Goal: Task Accomplishment & Management: Manage account settings

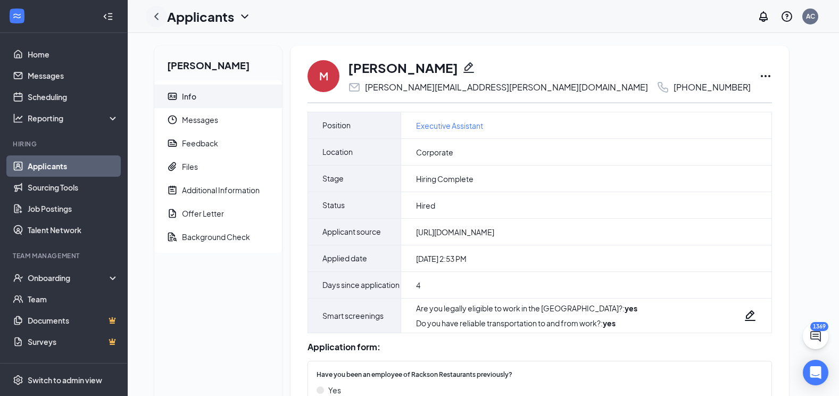
click at [149, 15] on div at bounding box center [156, 16] width 21 height 21
click at [154, 16] on icon "ChevronLeft" at bounding box center [156, 16] width 13 height 13
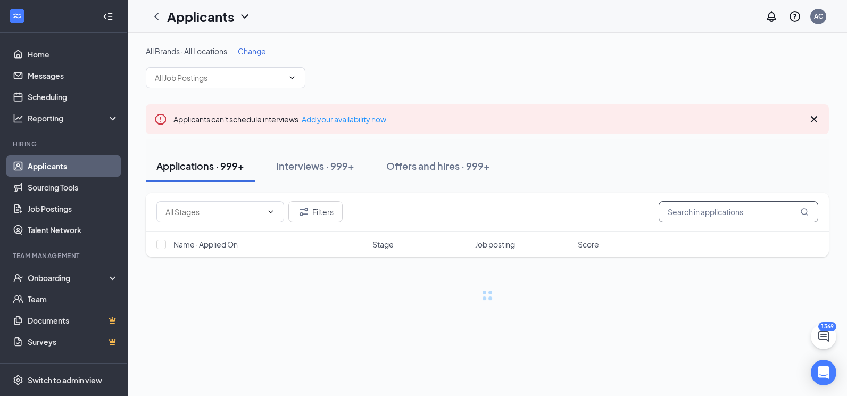
click at [710, 220] on input "text" at bounding box center [738, 211] width 160 height 21
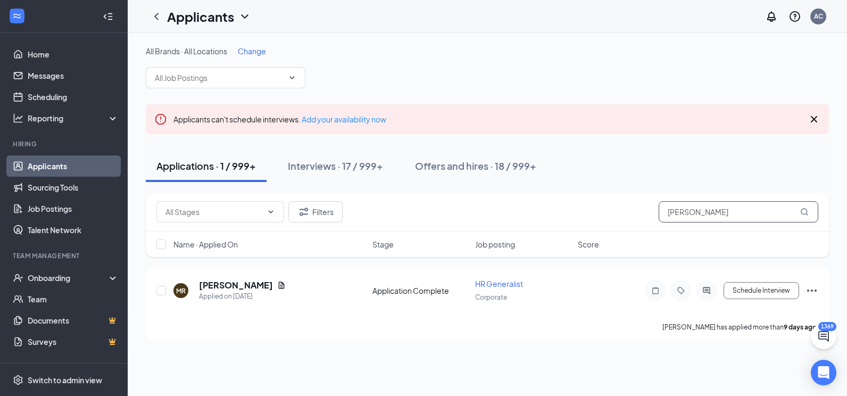
type input "[PERSON_NAME]"
click at [516, 164] on div "Offers and hires · 18 / 999+" at bounding box center [475, 165] width 121 height 13
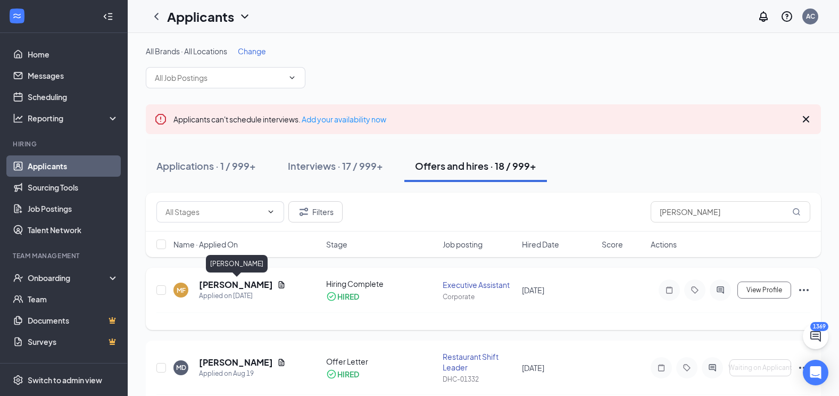
click at [269, 285] on h5 "[PERSON_NAME]" at bounding box center [236, 285] width 74 height 12
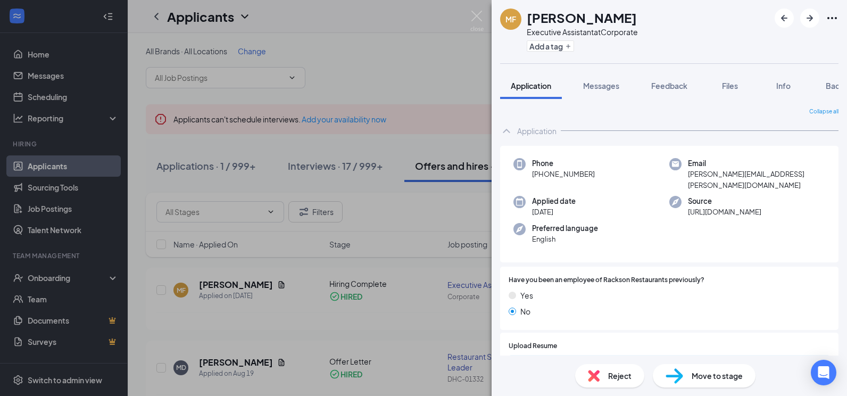
click at [827, 19] on icon "Ellipses" at bounding box center [831, 18] width 13 height 13
click at [762, 44] on link "View full application" at bounding box center [774, 42] width 115 height 11
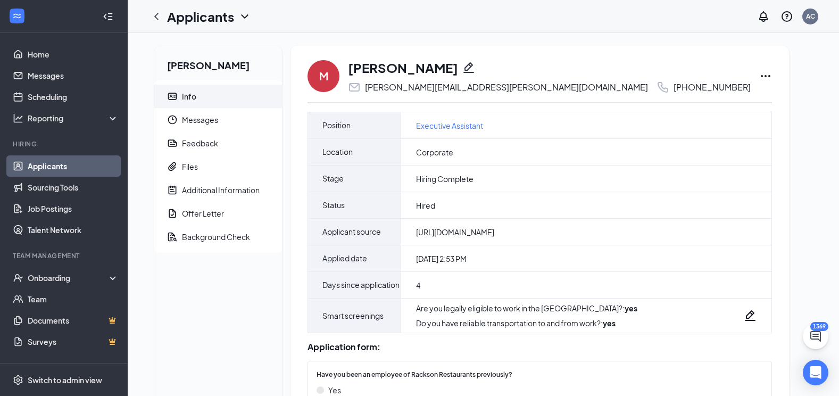
click at [759, 73] on icon "Ellipses" at bounding box center [765, 76] width 13 height 13
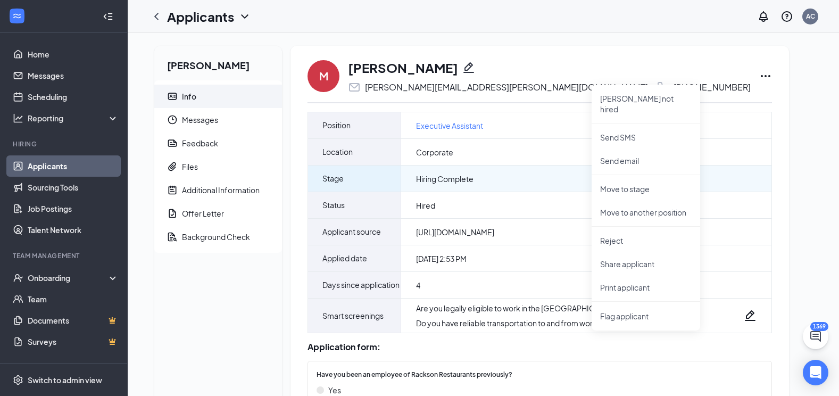
click at [521, 186] on div "Hiring Complete" at bounding box center [586, 178] width 370 height 26
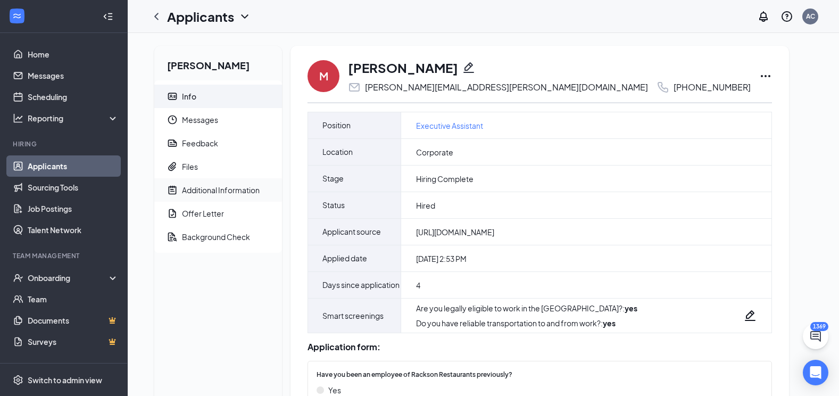
click at [219, 197] on span "Additional Information" at bounding box center [227, 189] width 91 height 23
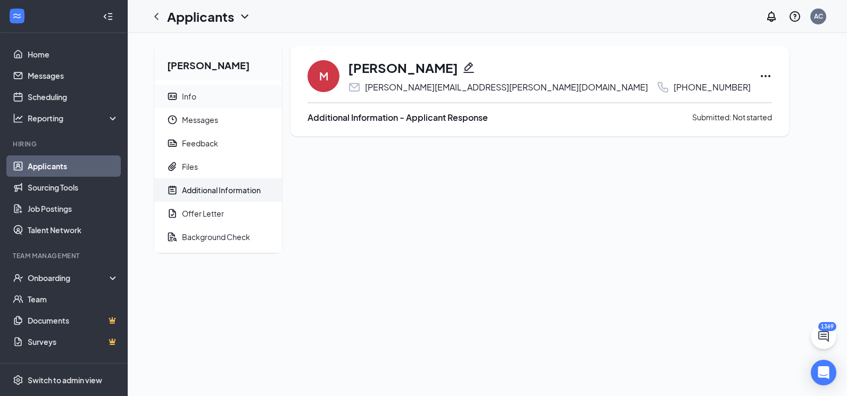
click at [216, 94] on span "Info" at bounding box center [227, 96] width 91 height 23
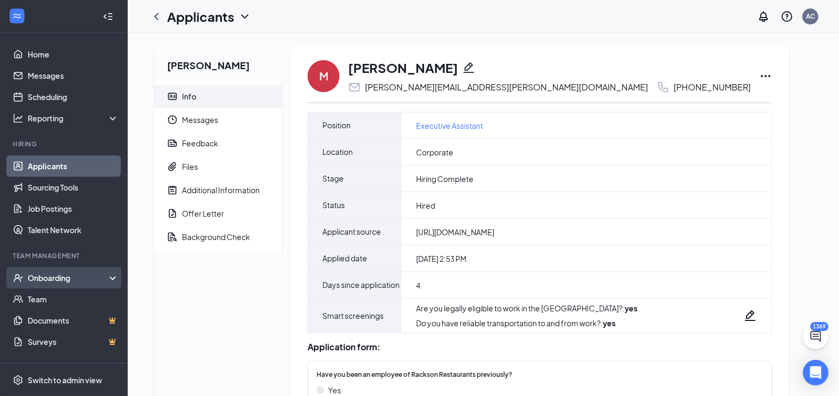
click at [63, 282] on div "Onboarding" at bounding box center [69, 277] width 82 height 11
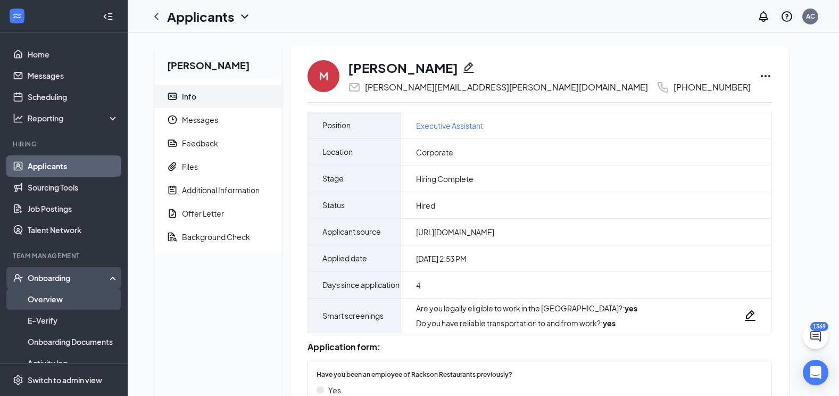
click at [58, 296] on link "Overview" at bounding box center [73, 298] width 91 height 21
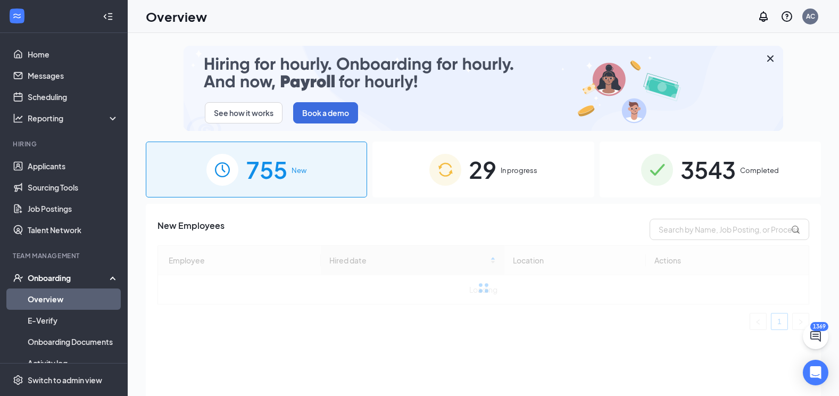
drag, startPoint x: 699, startPoint y: 183, endPoint x: 702, endPoint y: 206, distance: 23.0
click at [699, 183] on span "3543" at bounding box center [707, 169] width 55 height 37
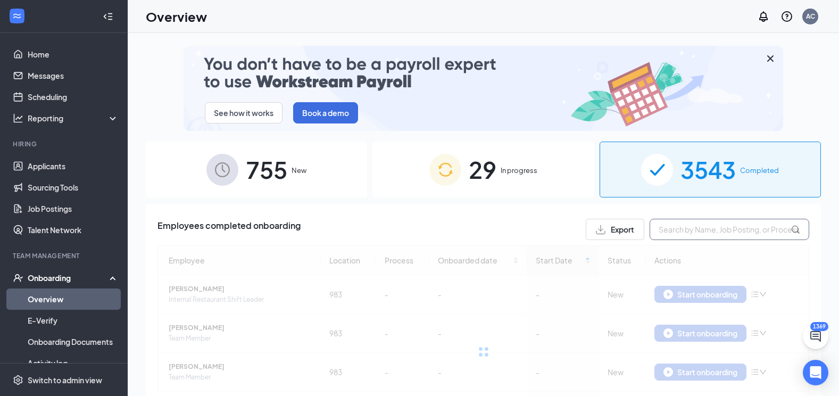
click at [696, 230] on input "text" at bounding box center [729, 229] width 160 height 21
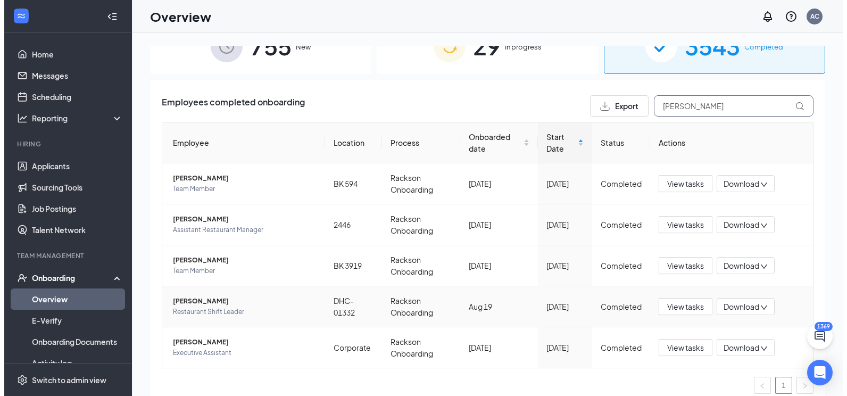
scroll to position [132, 0]
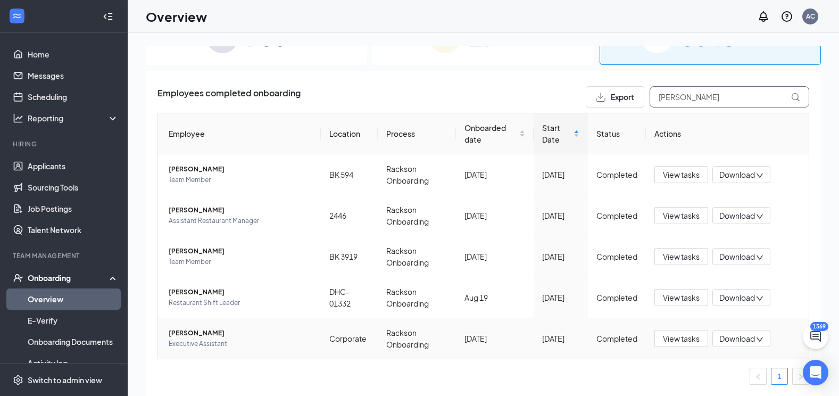
type input "[PERSON_NAME]"
click at [185, 330] on span "[PERSON_NAME]" at bounding box center [241, 333] width 144 height 11
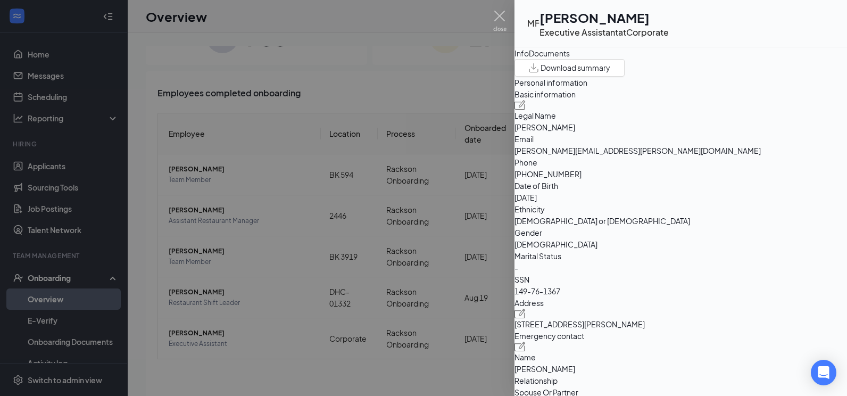
click at [668, 23] on icon "ExternalLink" at bounding box center [668, 23] width 0 height 0
click at [610, 73] on span "Download summary" at bounding box center [575, 67] width 70 height 11
click at [498, 19] on img at bounding box center [499, 21] width 13 height 21
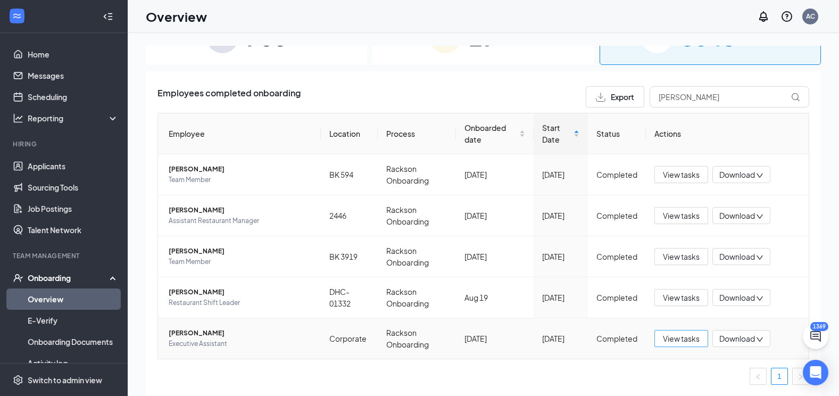
click at [672, 338] on span "View tasks" at bounding box center [681, 338] width 37 height 12
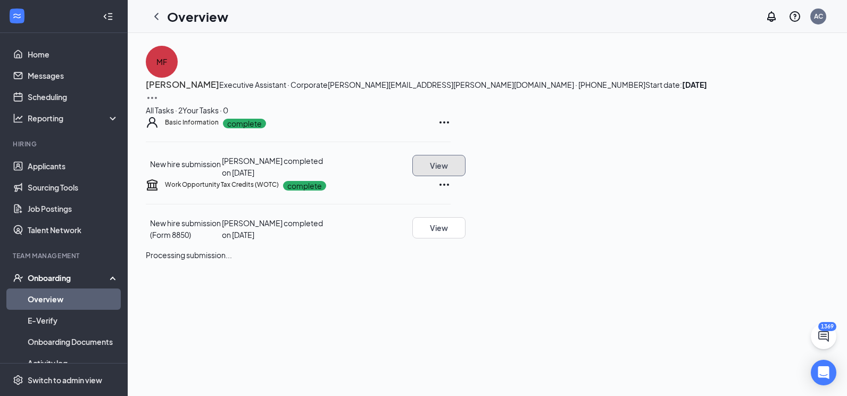
click at [465, 176] on button "View" at bounding box center [438, 165] width 53 height 21
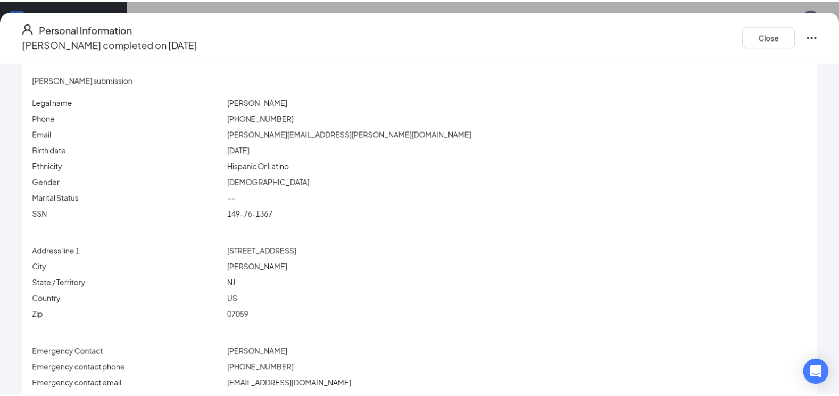
scroll to position [11, 0]
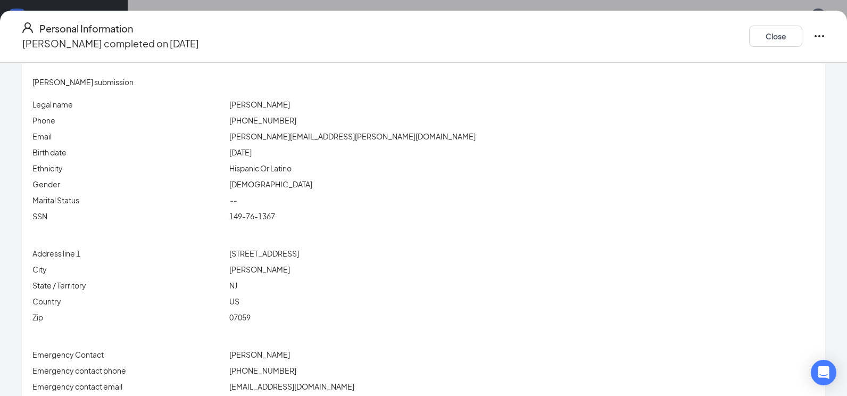
click at [437, 194] on div "--" at bounding box center [522, 200] width 590 height 12
click at [532, 247] on div "336 Hillcrest Rd, Home" at bounding box center [522, 253] width 590 height 12
click at [776, 30] on button "Close" at bounding box center [775, 36] width 53 height 21
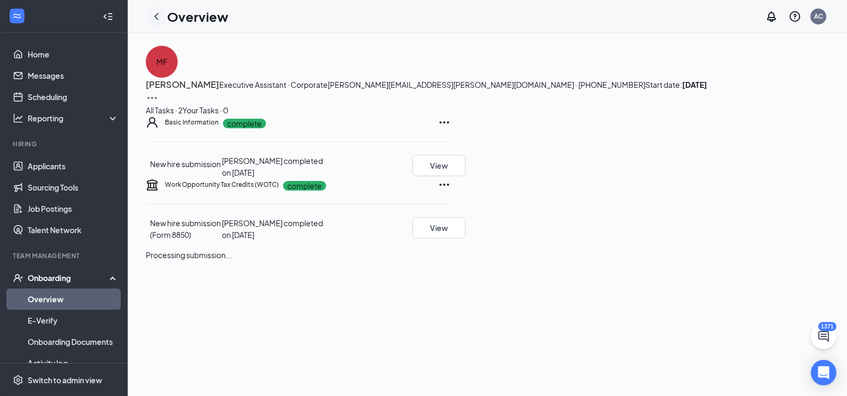
click at [159, 16] on icon "ChevronLeft" at bounding box center [156, 16] width 13 height 13
